Goal: Navigation & Orientation: Find specific page/section

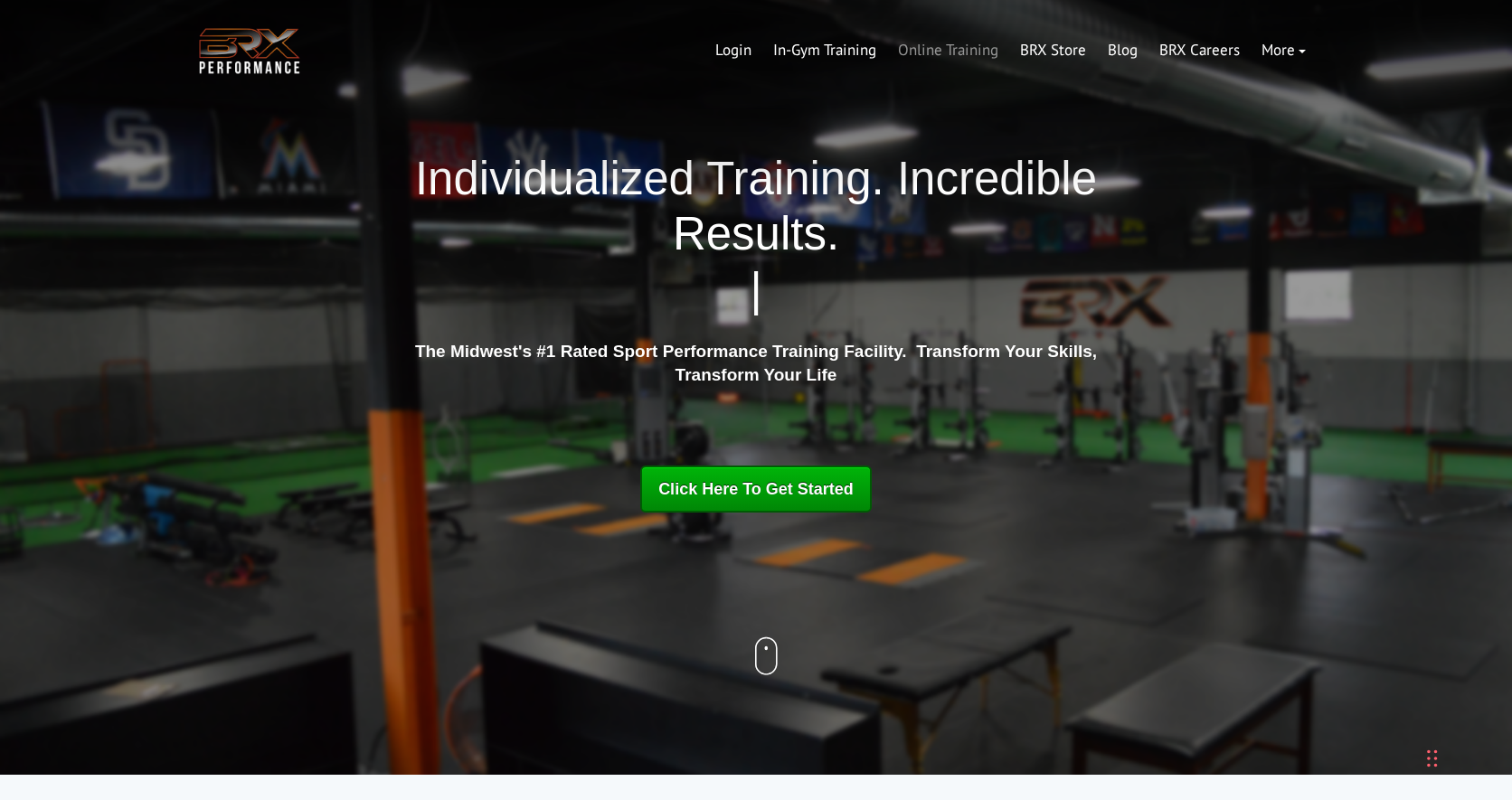
click at [927, 46] on link "Online Training" at bounding box center [949, 51] width 122 height 44
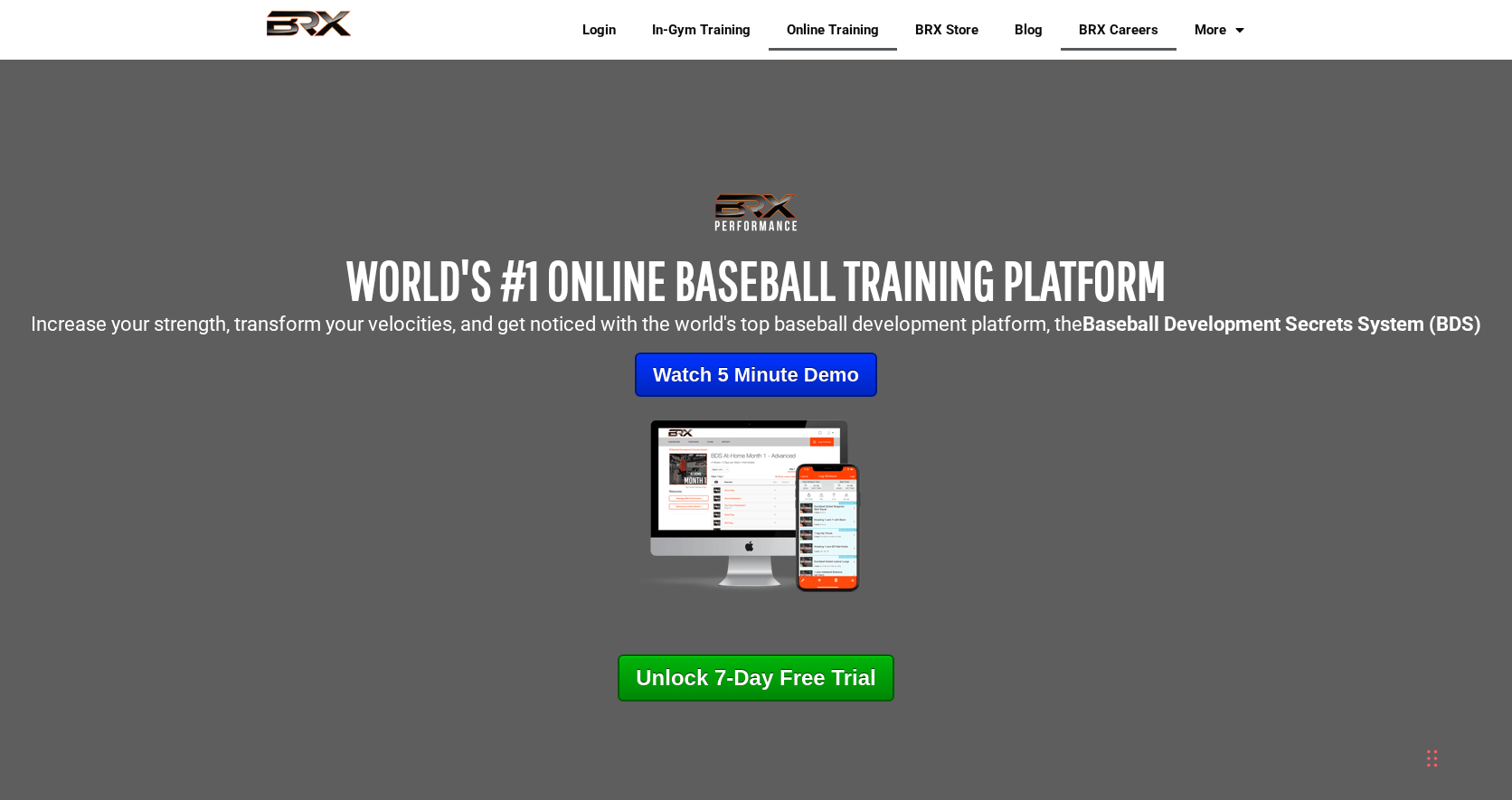
click at [1127, 37] on link "BRX Careers" at bounding box center [1118, 30] width 116 height 42
